Goal: Ask a question

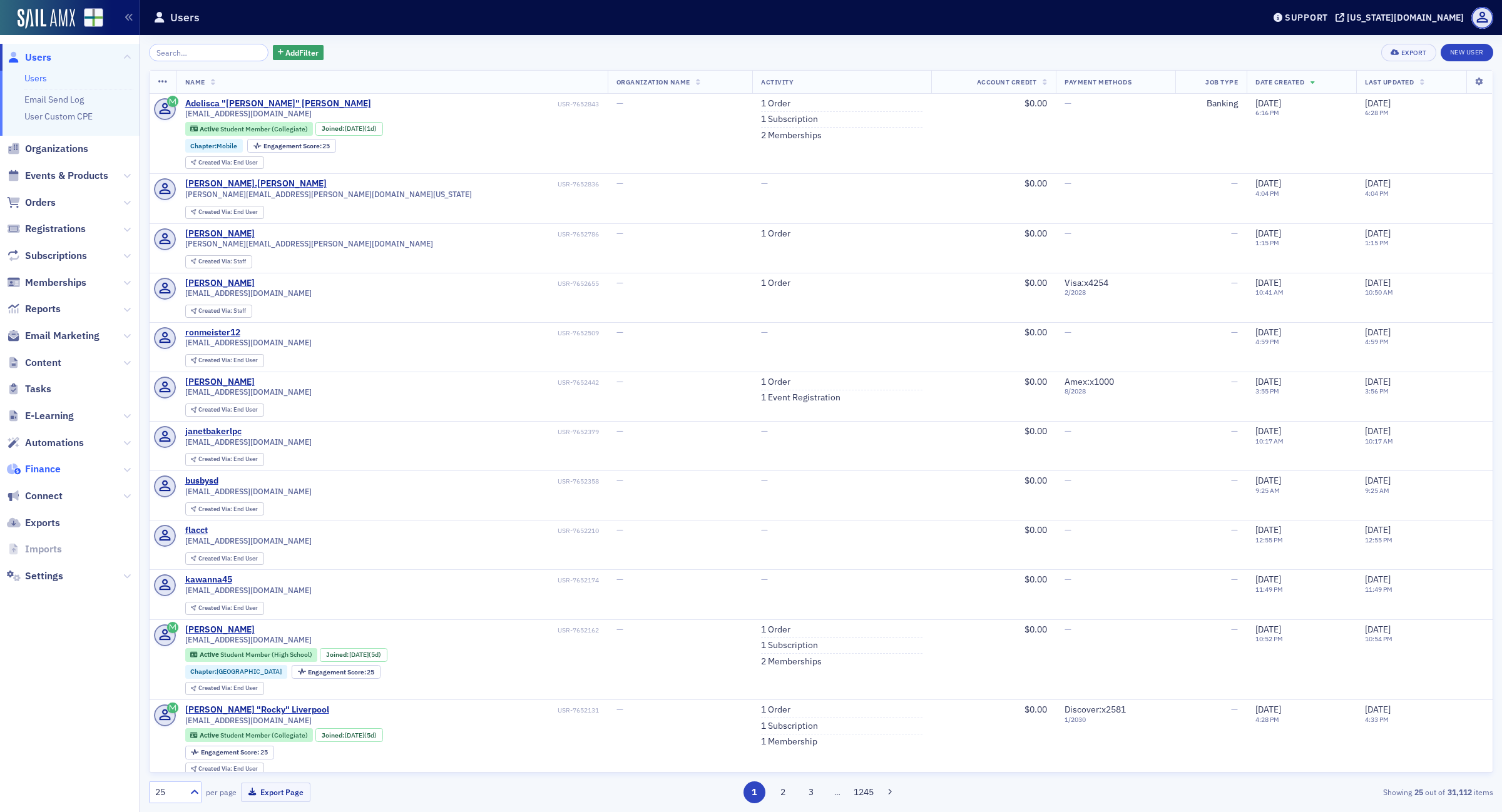
click at [45, 470] on span "Finance" at bounding box center [42, 469] width 36 height 14
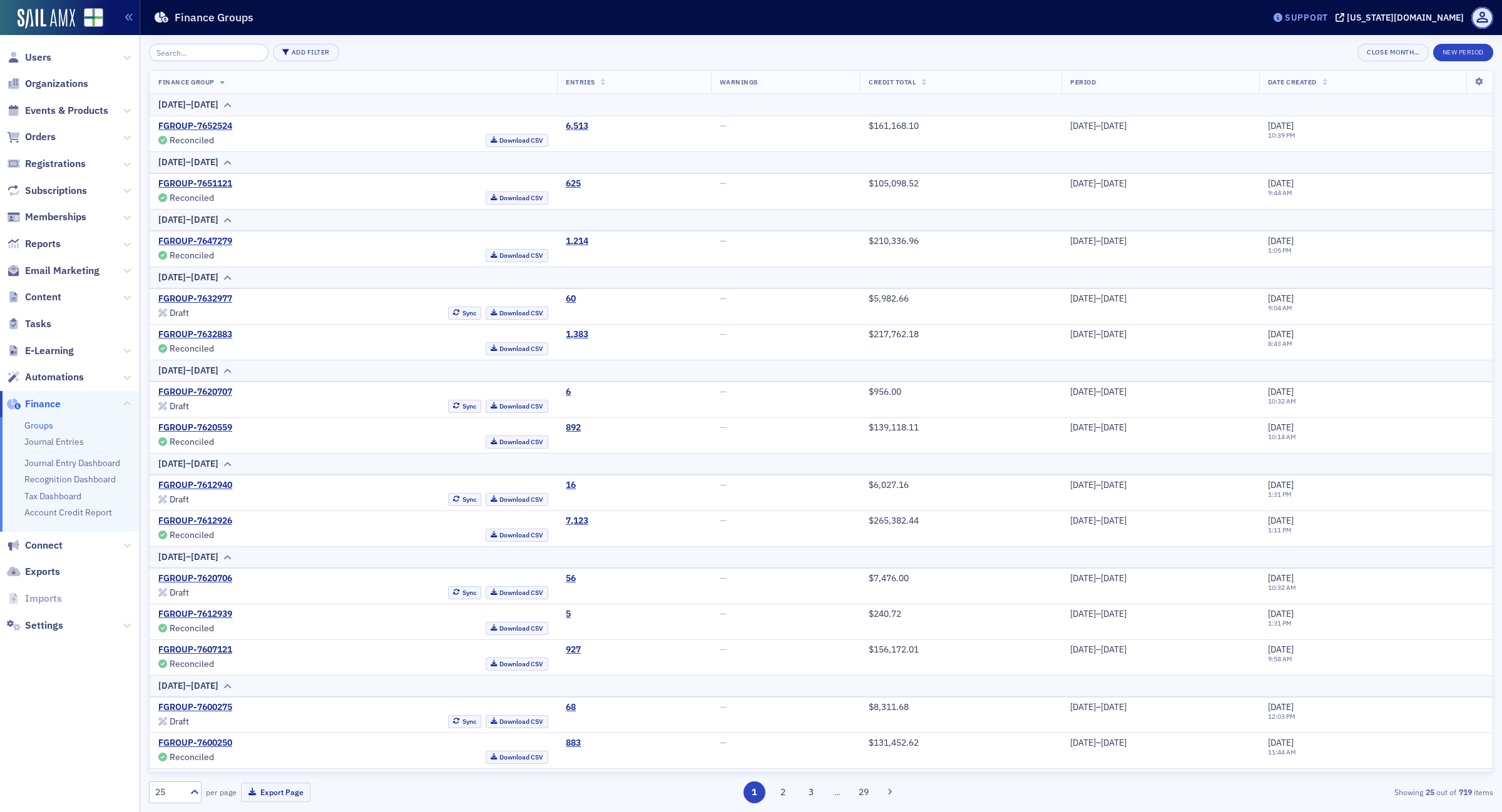
click at [1327, 12] on div "Support" at bounding box center [1305, 17] width 43 height 11
click at [1344, 74] on span "Live Chat" at bounding box center [1360, 78] width 67 height 11
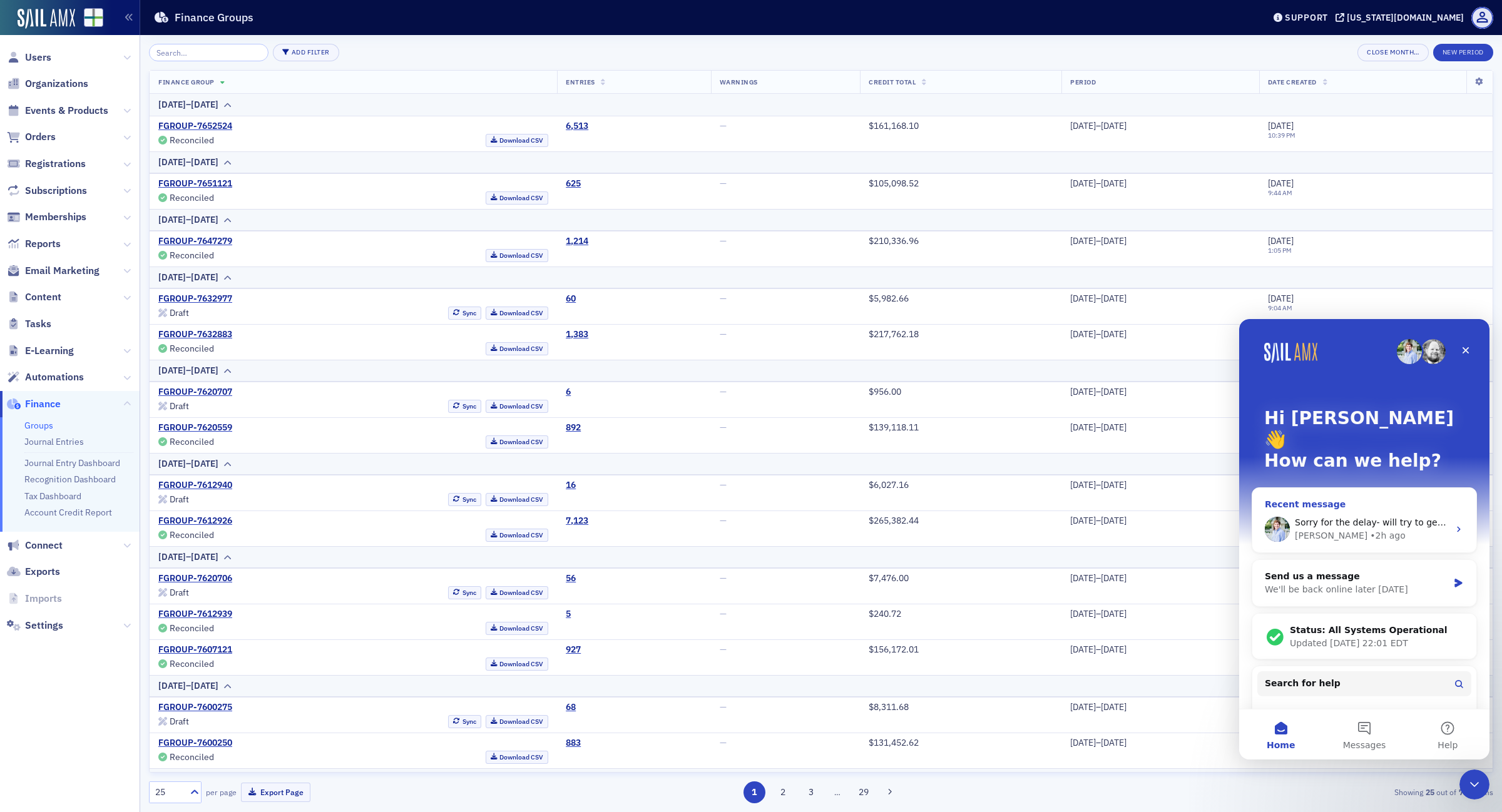
click at [1419, 517] on span "Sorry for the delay- will try to get it finished [DATE]." at bounding box center [1408, 522] width 227 height 10
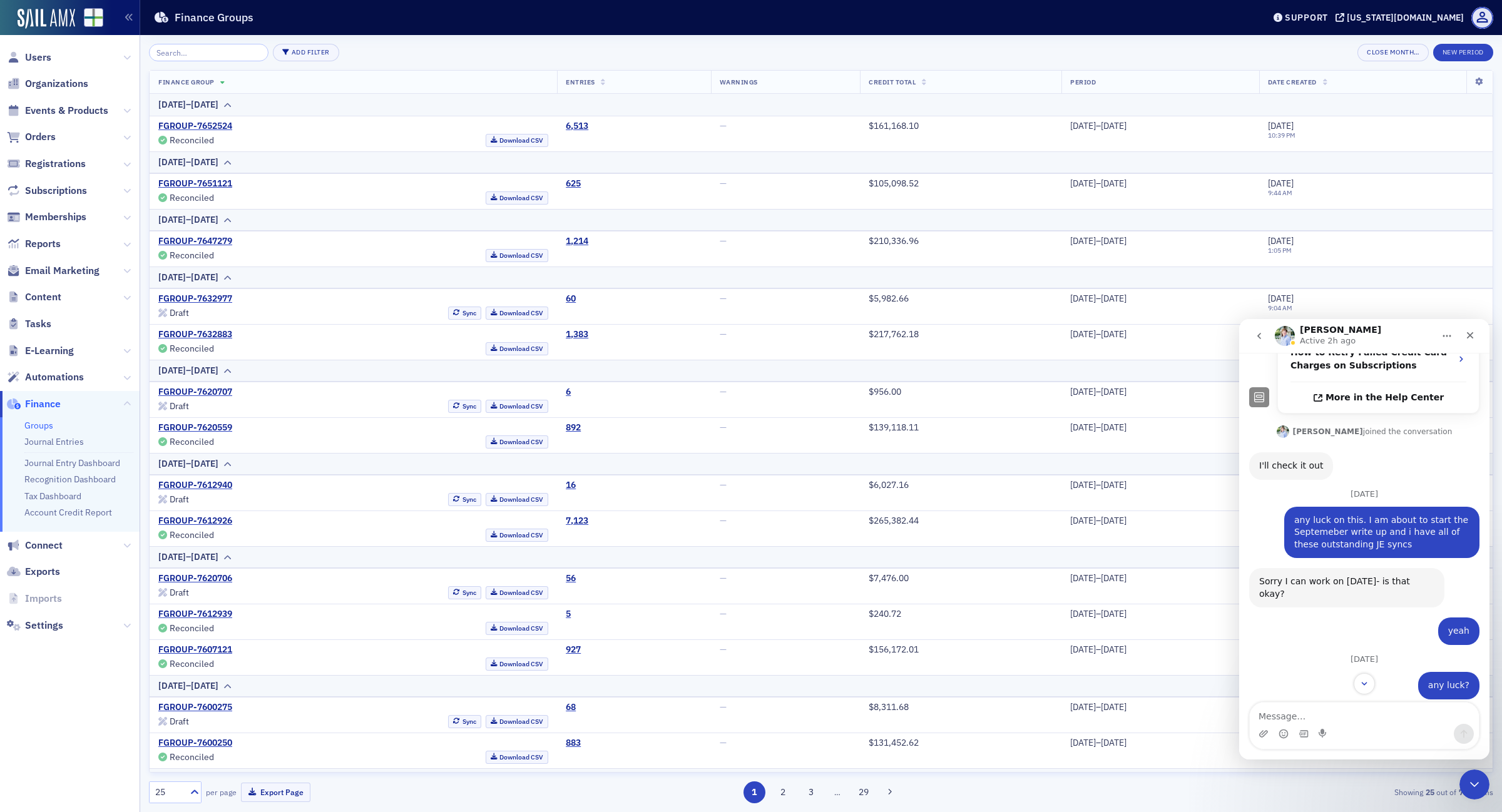
scroll to position [427, 0]
